Goal: Transaction & Acquisition: Book appointment/travel/reservation

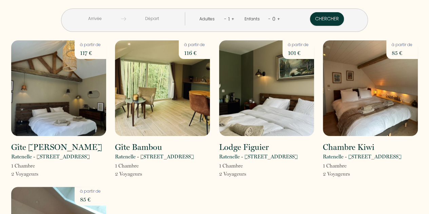
click at [113, 22] on input "text" at bounding box center [95, 18] width 52 height 13
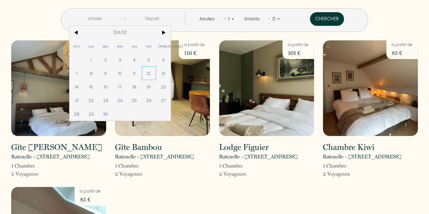
click at [156, 74] on span "12" at bounding box center [149, 73] width 15 height 14
type input "[DATE]"
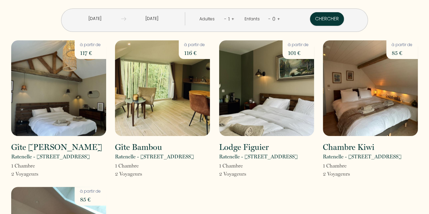
click at [231, 19] on link "+" at bounding box center [232, 19] width 3 height 6
click at [175, 20] on input "[DATE]" at bounding box center [152, 18] width 52 height 13
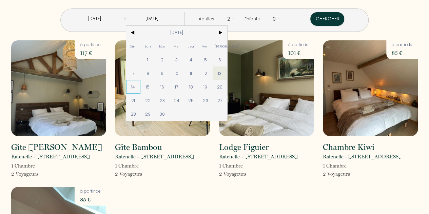
click at [141, 88] on span "14" at bounding box center [133, 87] width 15 height 14
type input "[DATE]"
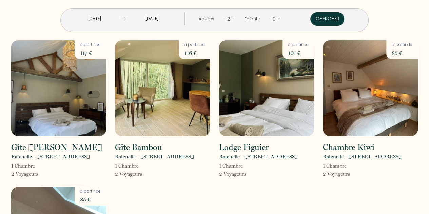
click at [310, 20] on button "Chercher" at bounding box center [327, 19] width 34 height 14
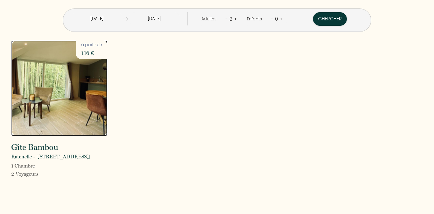
click at [66, 103] on img at bounding box center [59, 88] width 96 height 96
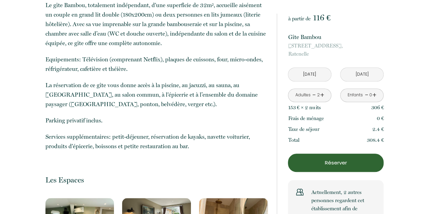
scroll to position [204, 0]
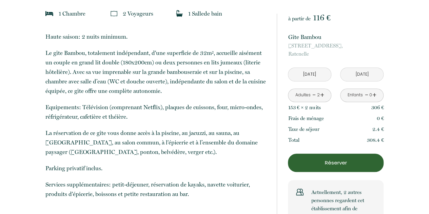
click at [314, 77] on input "[DATE]" at bounding box center [309, 74] width 43 height 13
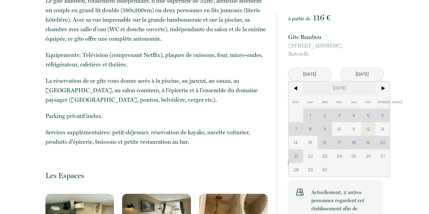
scroll to position [271, 0]
